Goal: Task Accomplishment & Management: Use online tool/utility

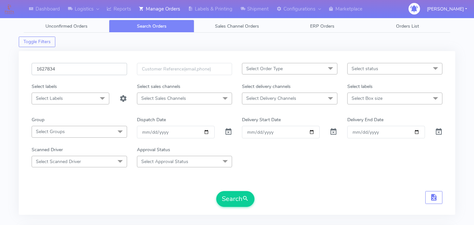
click at [81, 73] on input "1627834" at bounding box center [80, 69] width 96 height 12
paste input "1628211"
type input "1628211"
click at [219, 196] on button "Search" at bounding box center [235, 199] width 38 height 16
click at [82, 71] on input "1628211" at bounding box center [80, 69] width 96 height 12
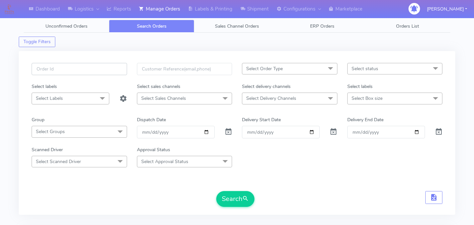
paste input "1629390"
type input "1629390"
click at [241, 201] on button "Search" at bounding box center [235, 199] width 38 height 16
click at [81, 70] on input "1629390" at bounding box center [80, 69] width 96 height 12
type input "V"
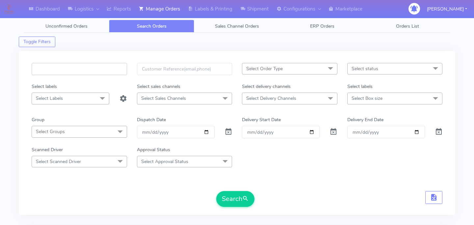
paste input "1628308"
type input "1628308"
click at [231, 199] on button "Search" at bounding box center [235, 199] width 38 height 16
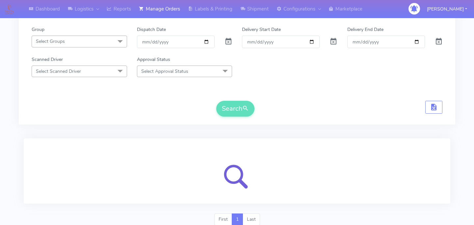
scroll to position [115, 0]
